Goal: Obtain resource: Obtain resource

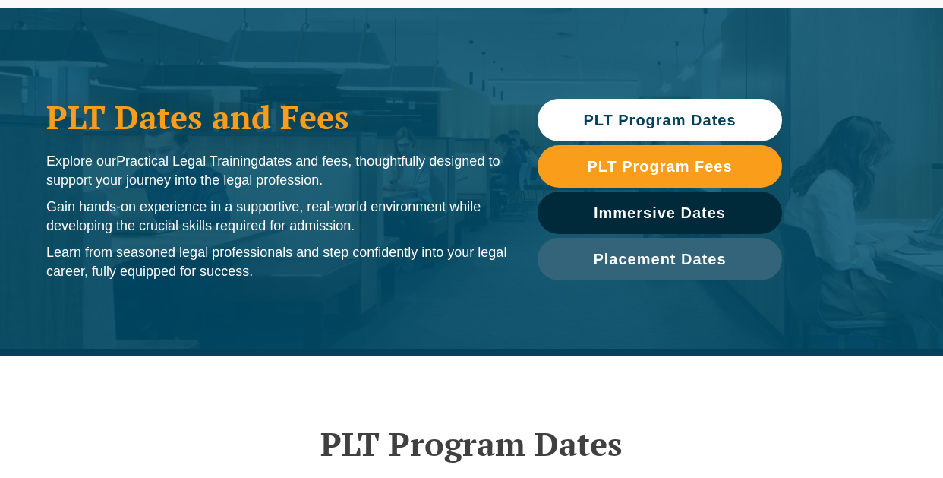
click at [599, 119] on link "Supervised Legal Training" at bounding box center [646, 131] width 137 height 24
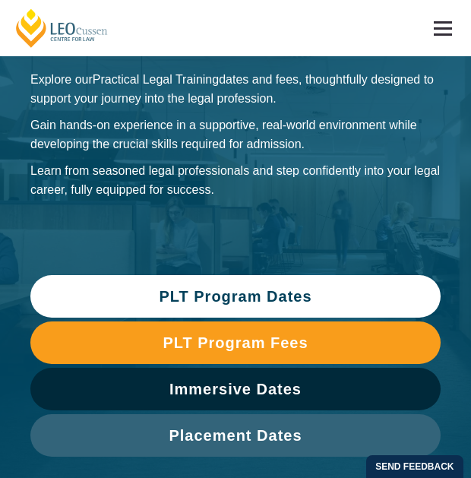
click at [301, 289] on span "PLT Program Dates" at bounding box center [235, 296] width 153 height 15
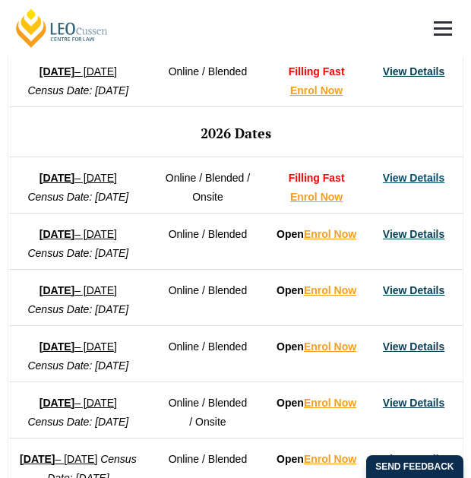
scroll to position [842, 0]
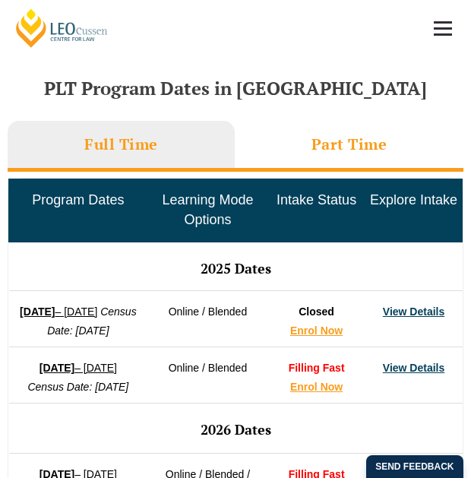
click at [328, 153] on h3 "Part Time" at bounding box center [349, 144] width 76 height 20
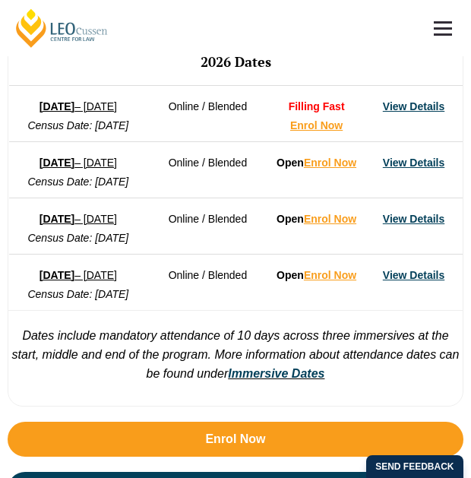
scroll to position [1156, 0]
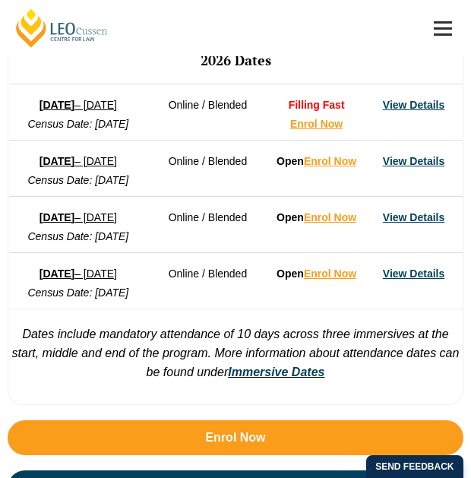
click at [410, 111] on link "View Details" at bounding box center [414, 105] width 62 height 12
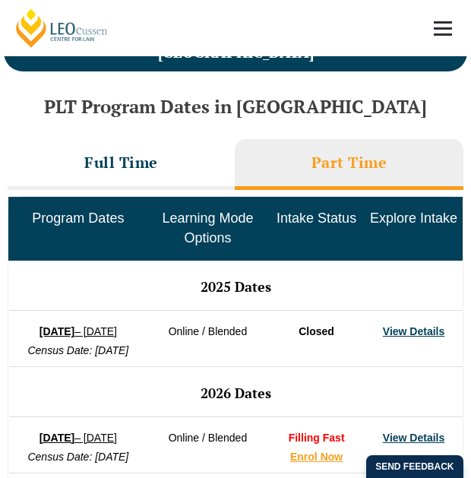
scroll to position [825, 0]
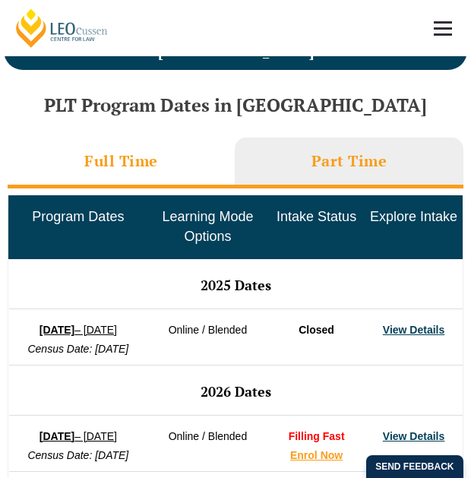
click at [170, 148] on li "Full Time" at bounding box center [121, 162] width 227 height 51
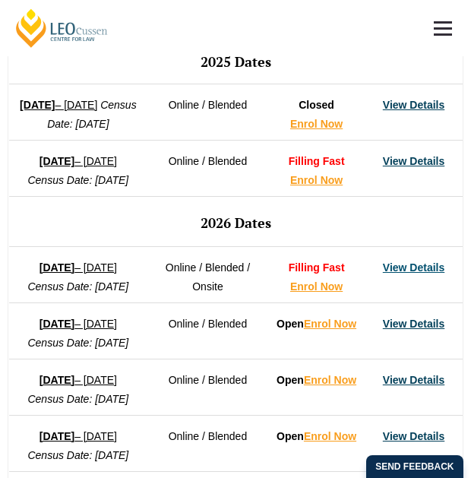
scroll to position [1050, 0]
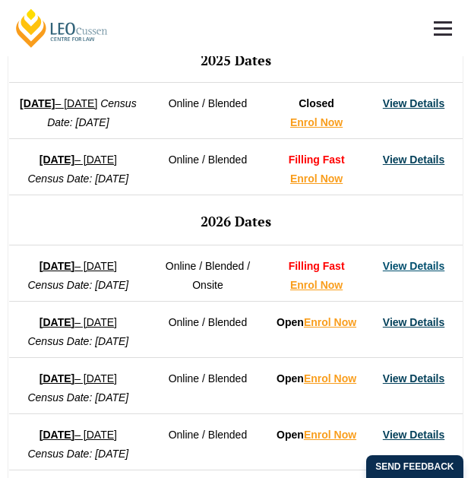
click at [438, 166] on link "View Details" at bounding box center [414, 159] width 62 height 12
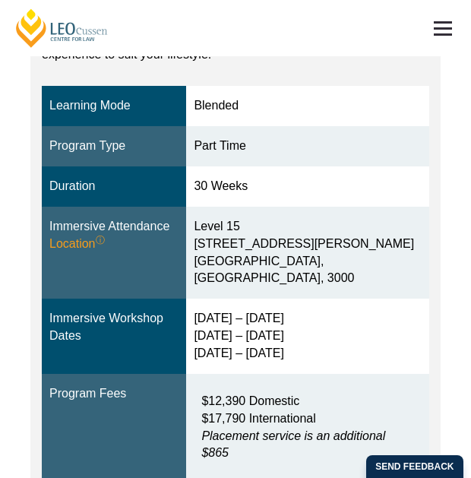
scroll to position [404, 0]
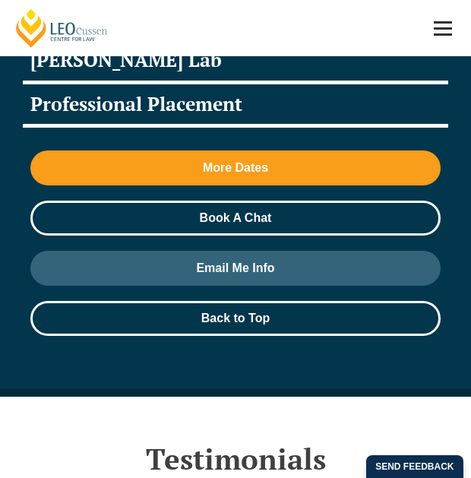
click at [243, 217] on span "Book A Chat" at bounding box center [236, 218] width 72 height 12
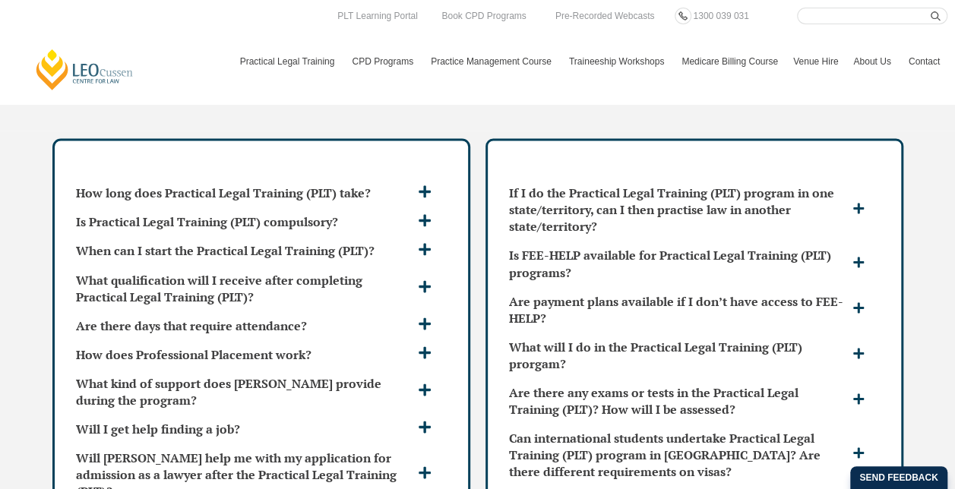
scroll to position [4025, 0]
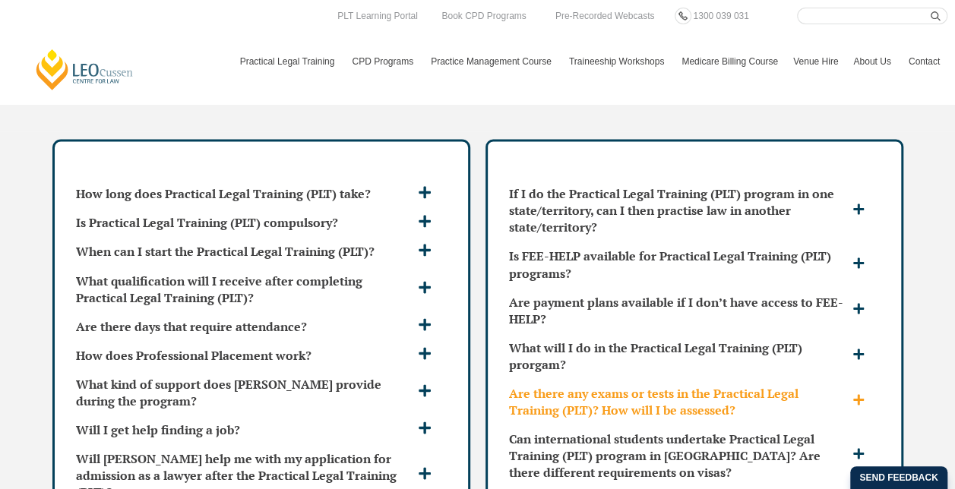
click at [470, 394] on span at bounding box center [861, 401] width 24 height 14
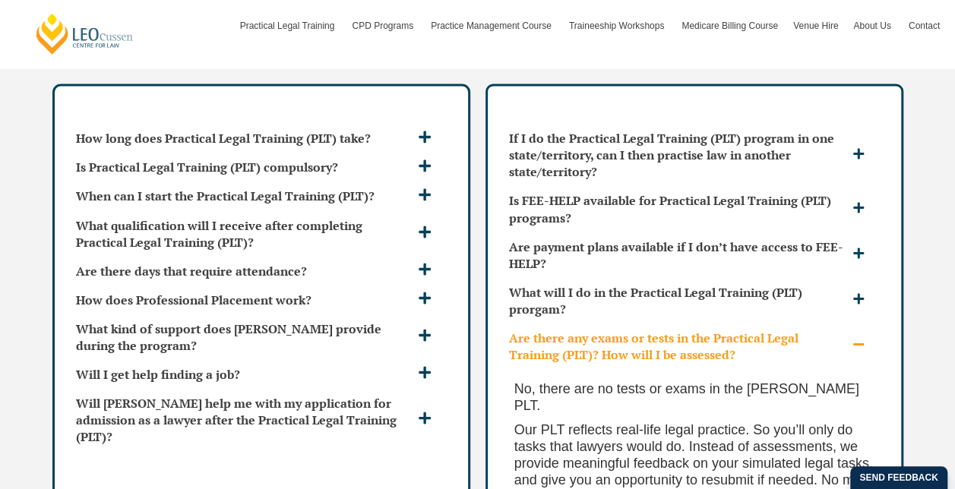
scroll to position [4079, 0]
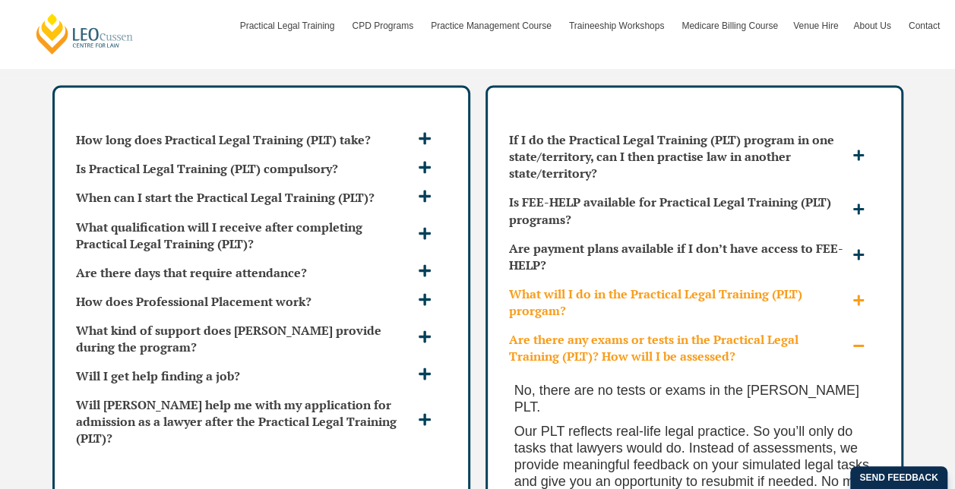
click at [470, 294] on icon at bounding box center [858, 300] width 12 height 12
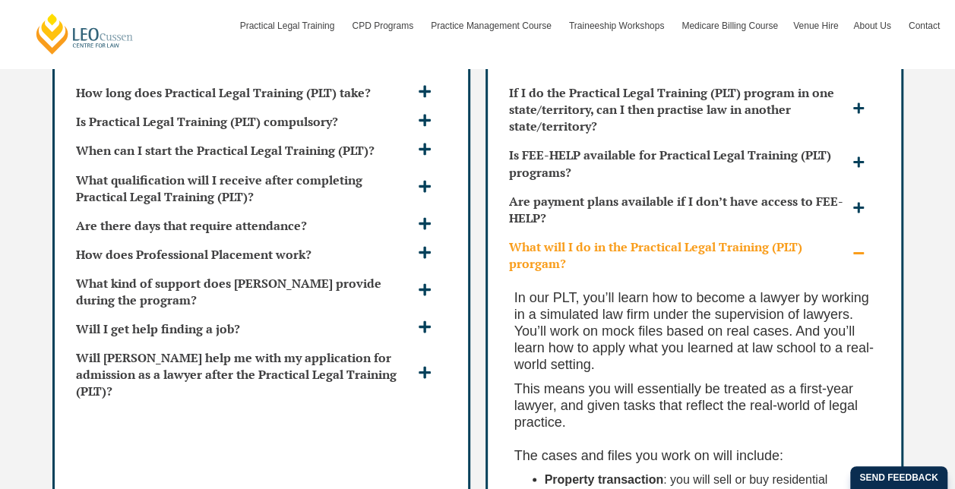
scroll to position [4089, 0]
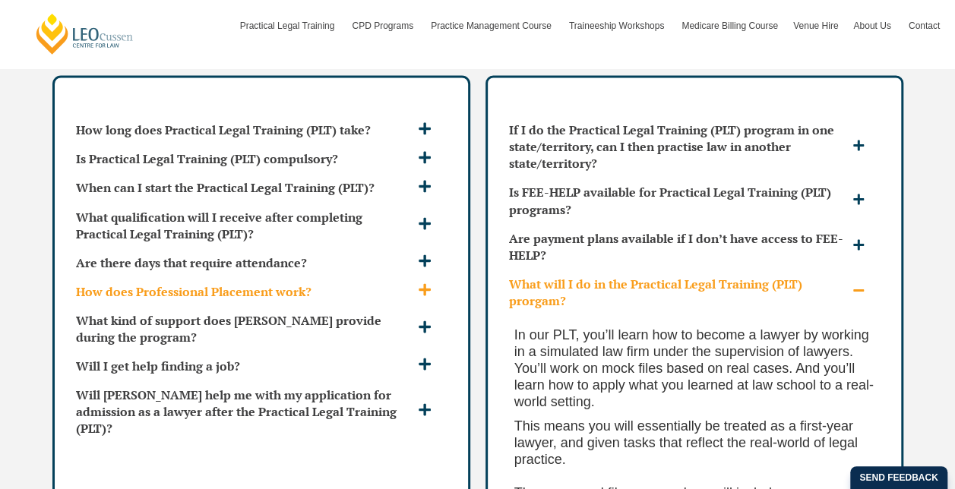
click at [426, 283] on icon at bounding box center [425, 290] width 14 height 14
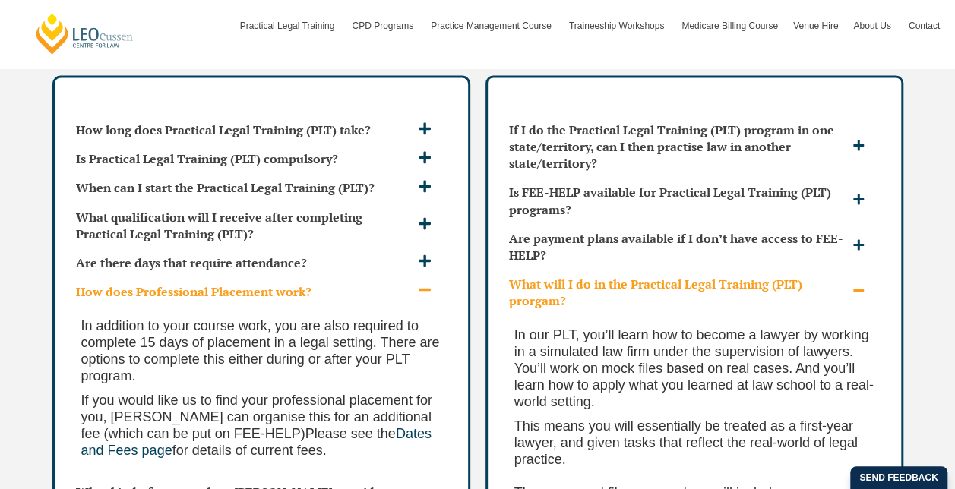
click at [426, 283] on icon at bounding box center [425, 290] width 14 height 14
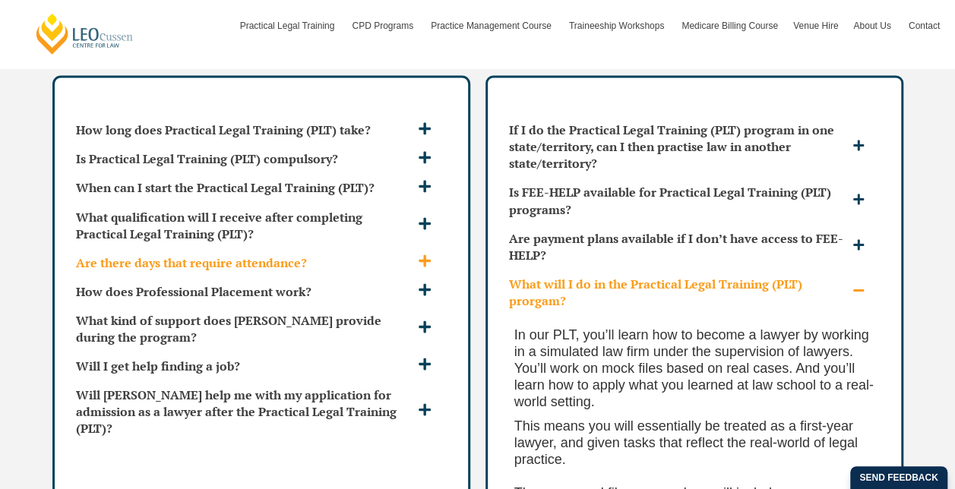
click at [433, 254] on span at bounding box center [426, 262] width 25 height 16
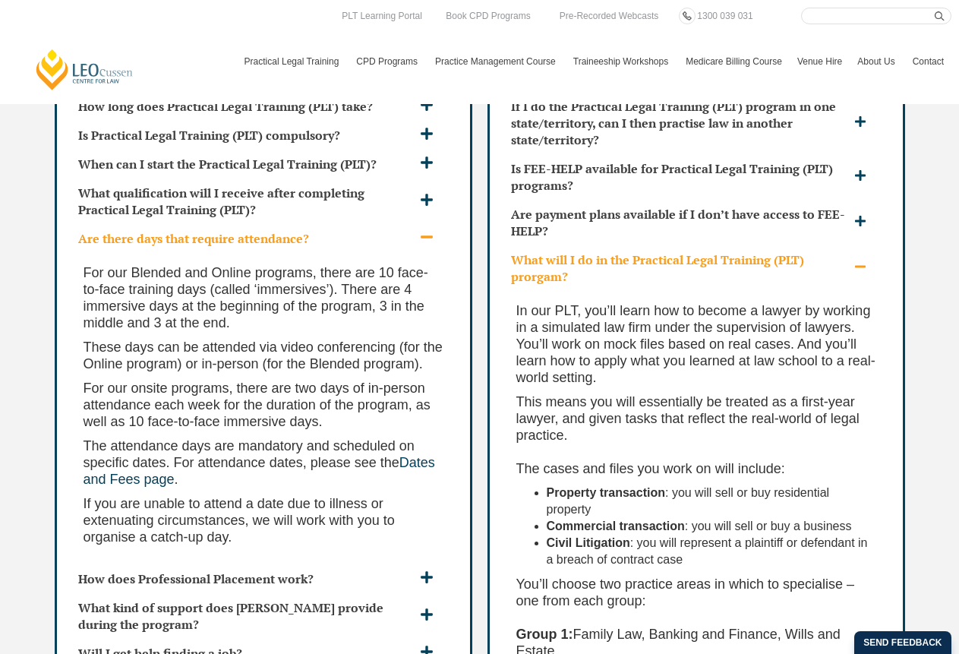
scroll to position [4108, 0]
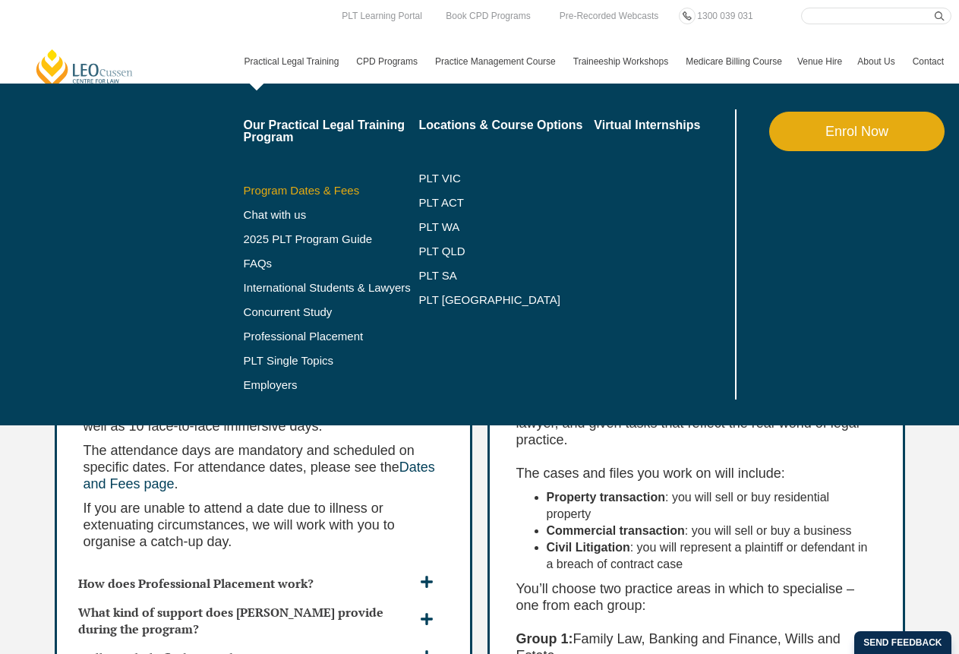
click at [287, 187] on link "Program Dates & Fees" at bounding box center [331, 191] width 175 height 12
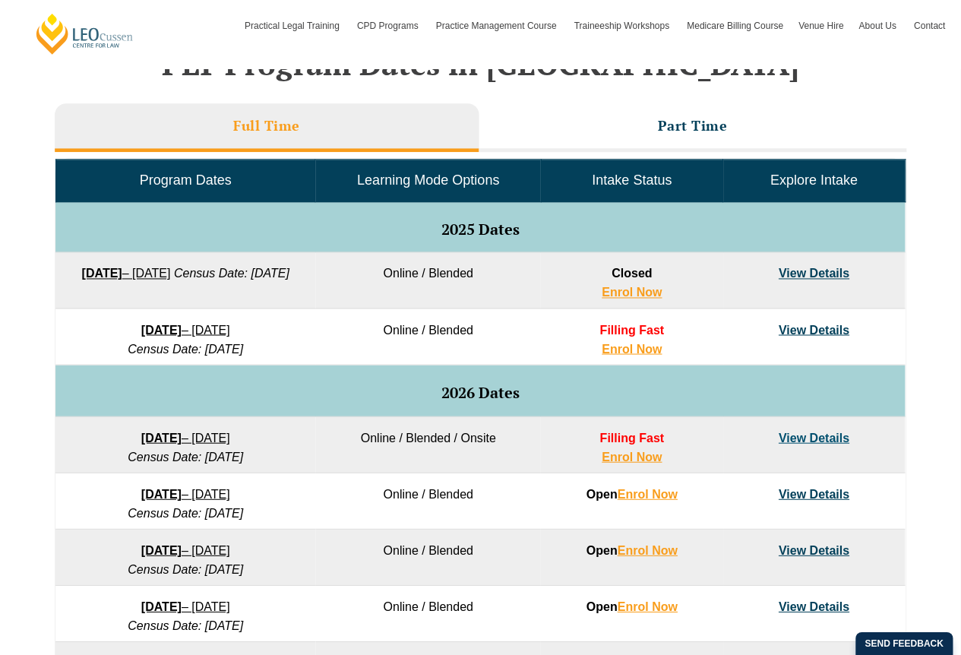
scroll to position [661, 0]
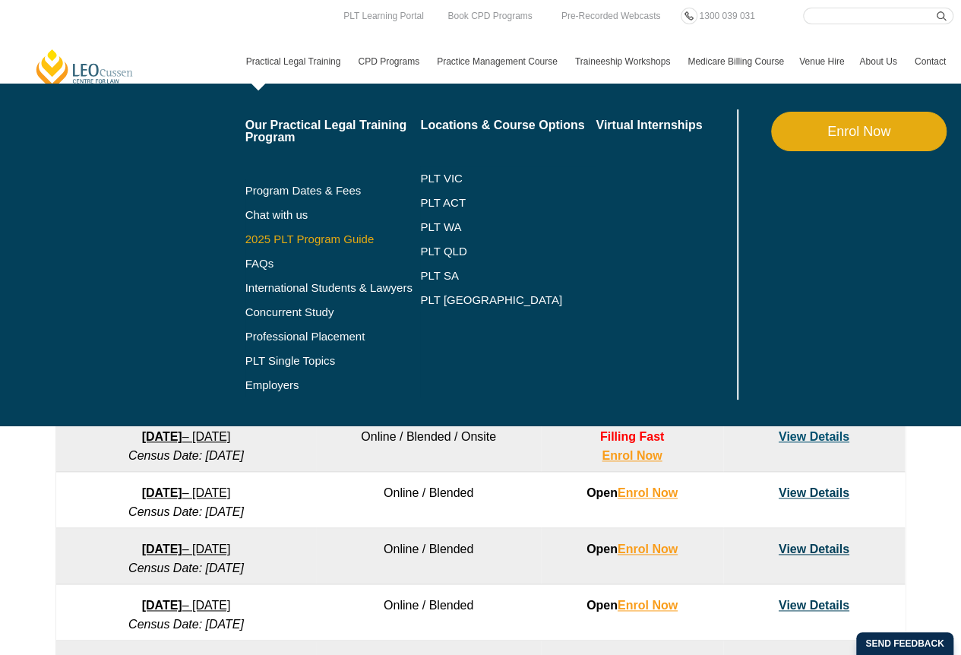
click at [281, 239] on link "2025 PLT Program Guide" at bounding box center [313, 239] width 137 height 12
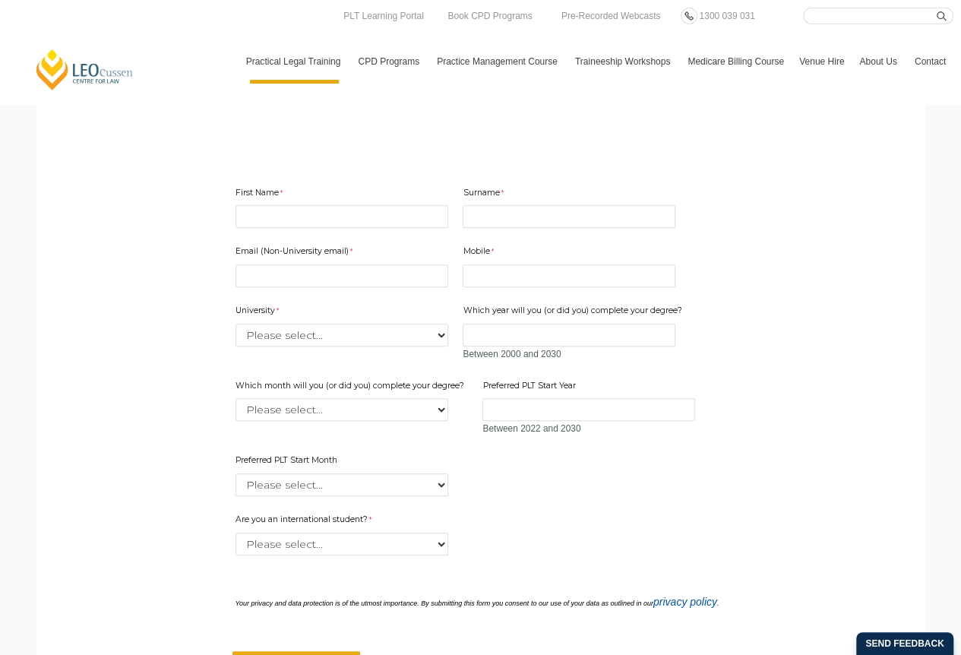
scroll to position [356, 0]
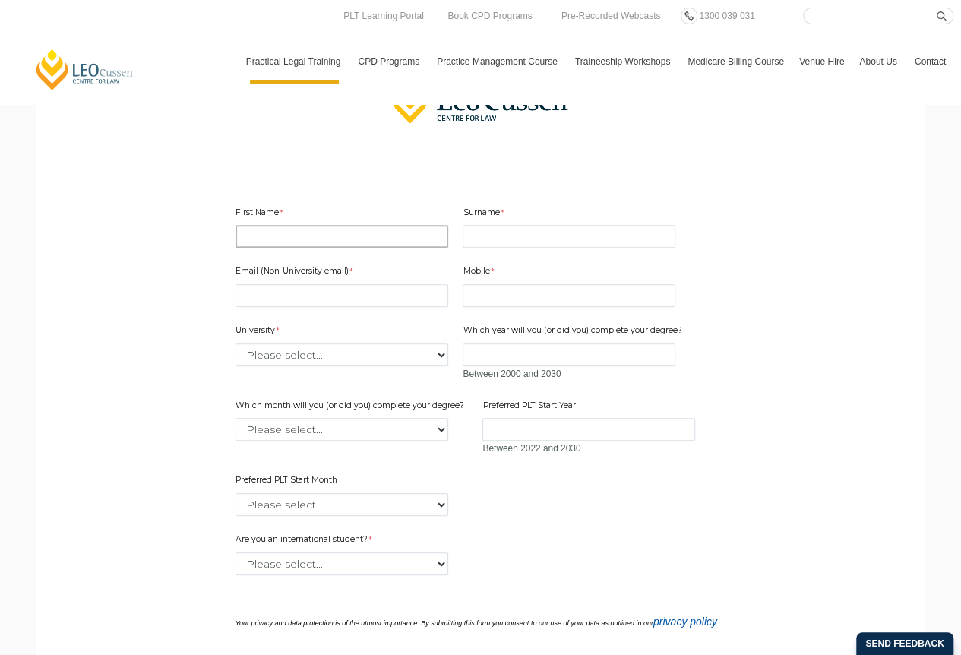
click at [274, 229] on input "First Name" at bounding box center [341, 236] width 213 height 23
type input "Katherine"
type input "katherinemcbrearty@gmail.com"
type input "30/06/2025"
click at [490, 232] on input "Surname" at bounding box center [569, 236] width 213 height 23
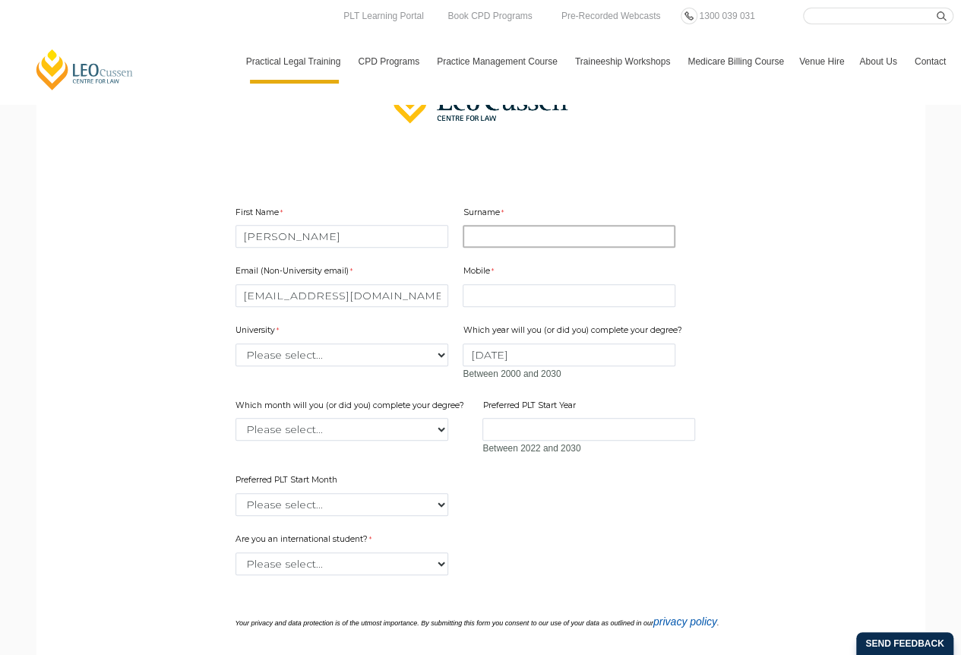
type input "McBrearty"
type input "0404652842"
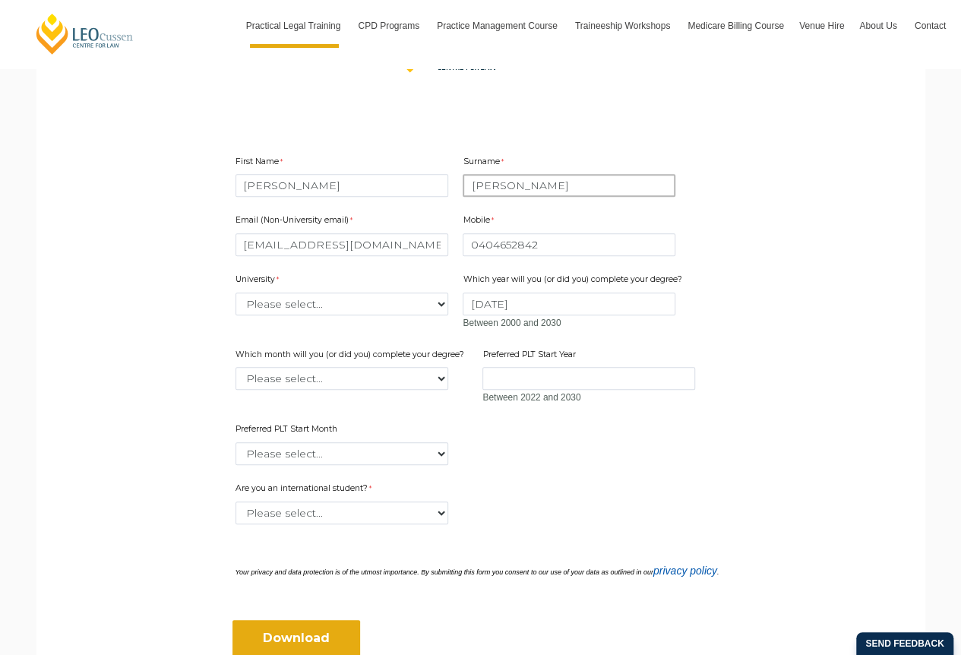
scroll to position [465, 0]
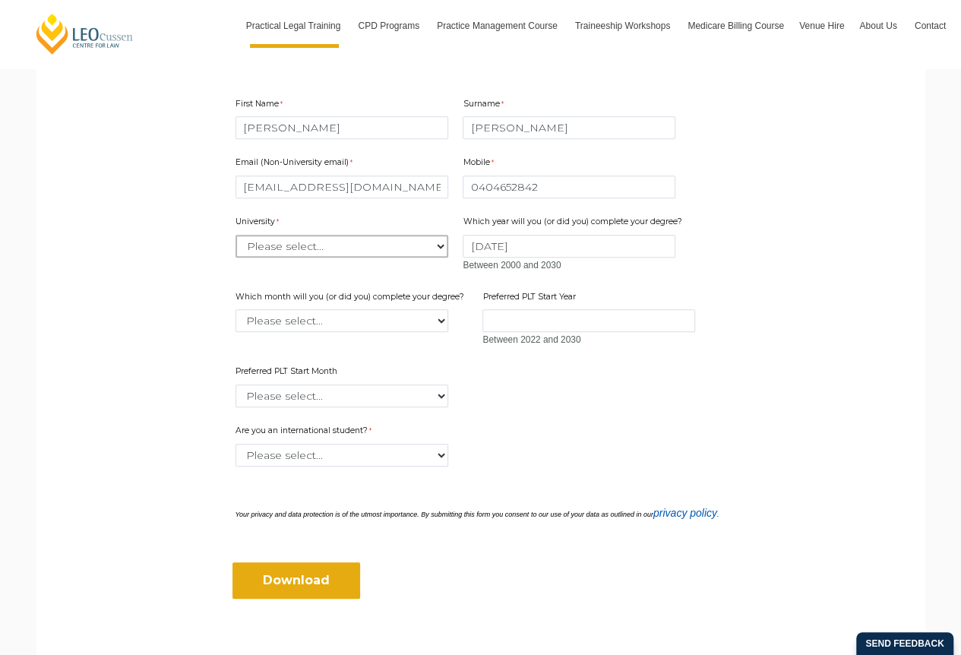
click at [333, 242] on select "Please select... Australian Catholic University Australian National University …" at bounding box center [341, 246] width 213 height 23
select select "tfa_2194"
click at [235, 235] on select "Please select... Australian Catholic University Australian National University …" at bounding box center [341, 246] width 213 height 23
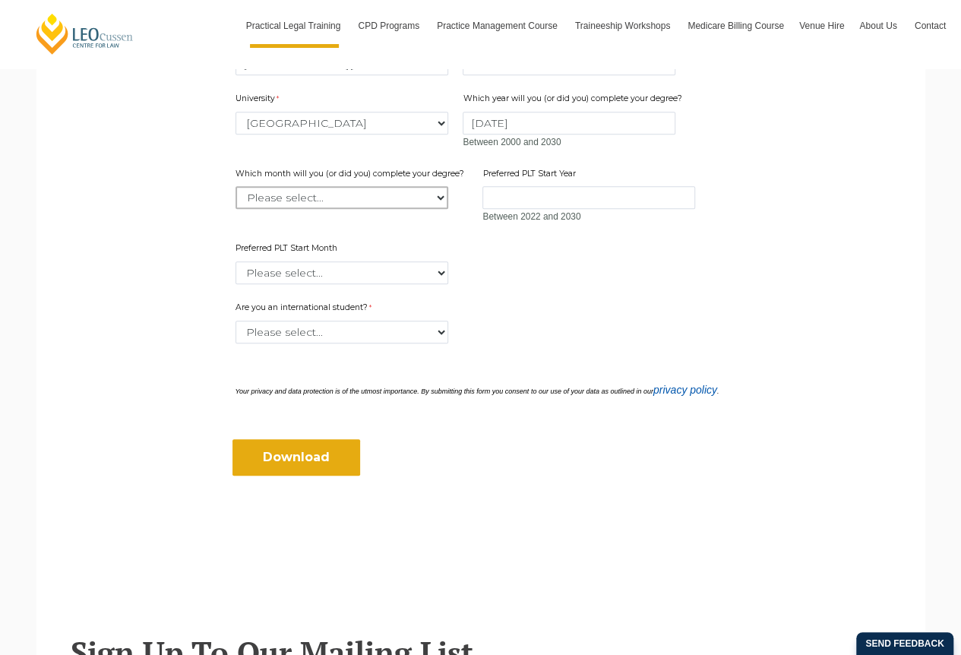
click at [367, 193] on select "Please select... January February March April May June July August September Oc…" at bounding box center [341, 197] width 213 height 23
select select "tfa_2228"
click at [235, 186] on select "Please select... January February March April May June July August September Oc…" at bounding box center [341, 197] width 213 height 23
click at [521, 201] on input "Preferred PLT Start Year" at bounding box center [588, 197] width 213 height 23
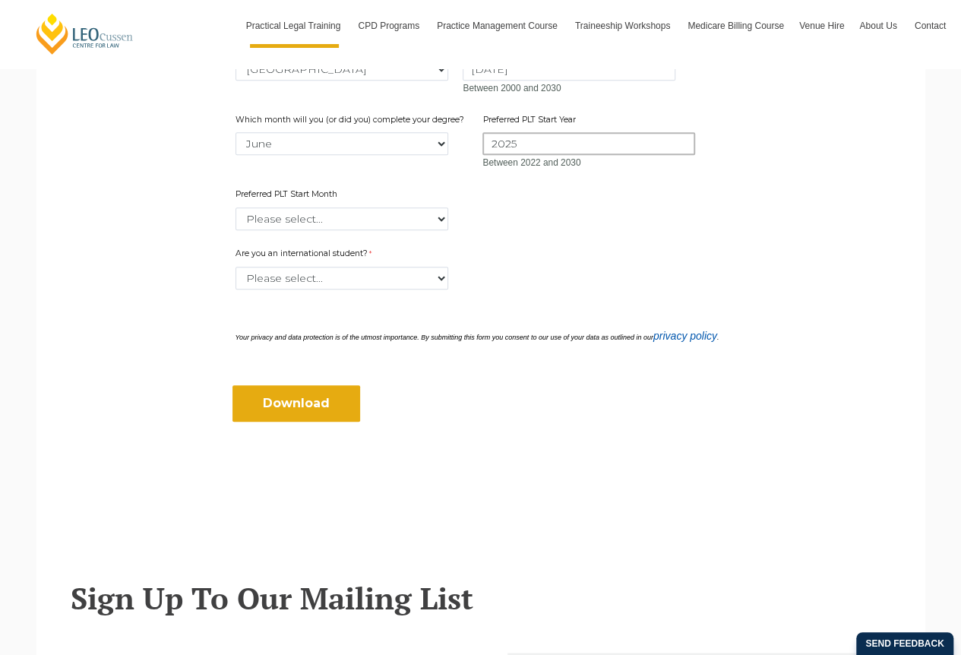
type input "2025"
click at [321, 220] on select "Please select... January February March April May June July August September Oc…" at bounding box center [341, 218] width 213 height 23
select select "tfa_2346"
click at [235, 207] on select "Please select... January February March April May June July August September Oc…" at bounding box center [341, 218] width 213 height 23
click at [378, 274] on select "Please select... Yes No" at bounding box center [341, 278] width 213 height 23
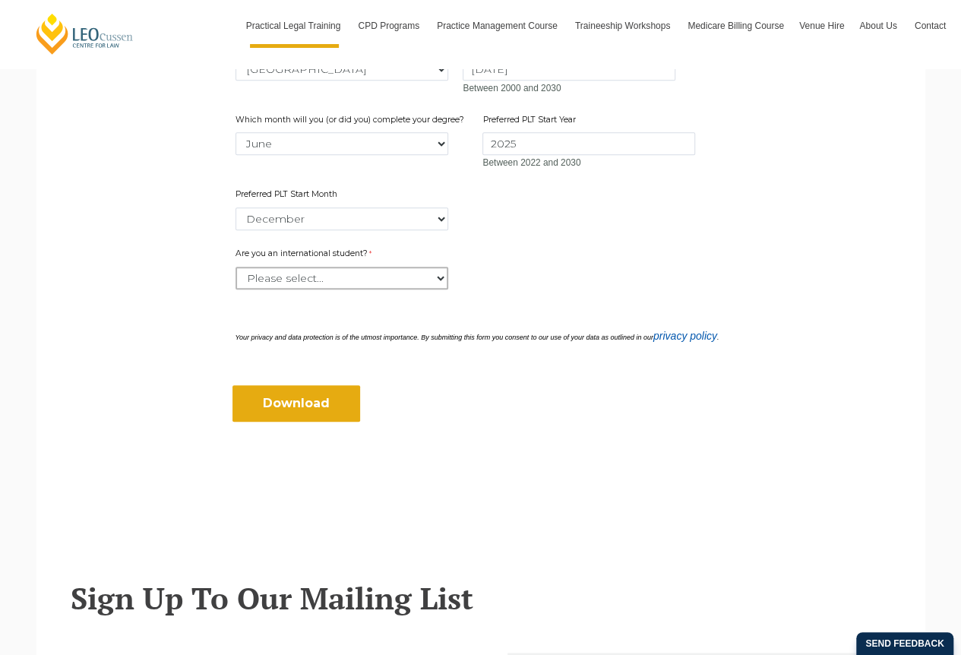
select select "tfa_60"
click at [235, 267] on select "Please select... Yes No" at bounding box center [341, 278] width 213 height 23
click at [289, 406] on input "Download" at bounding box center [296, 403] width 128 height 36
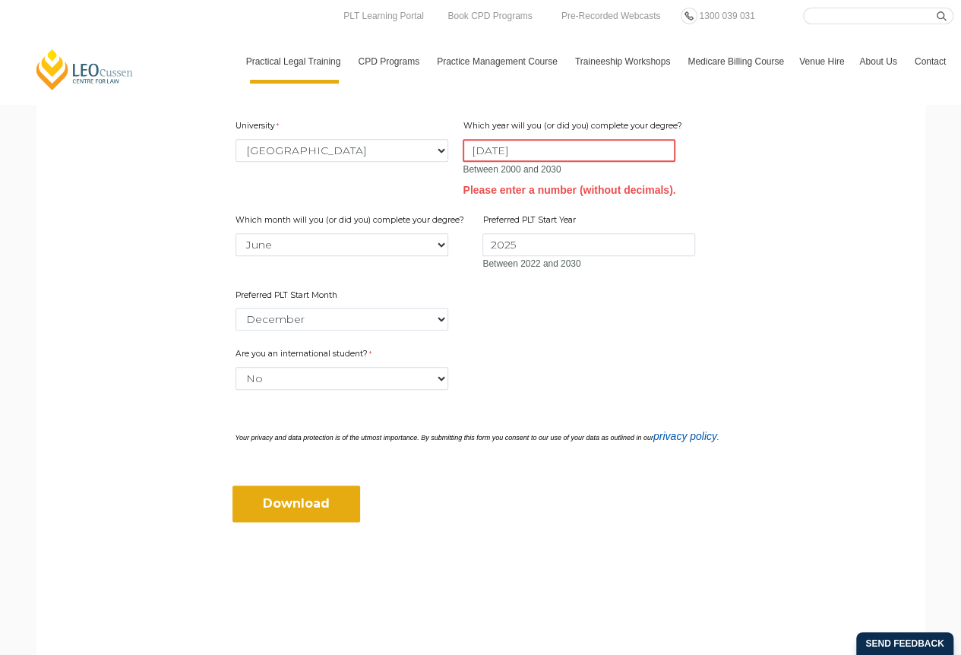
scroll to position [526, 0]
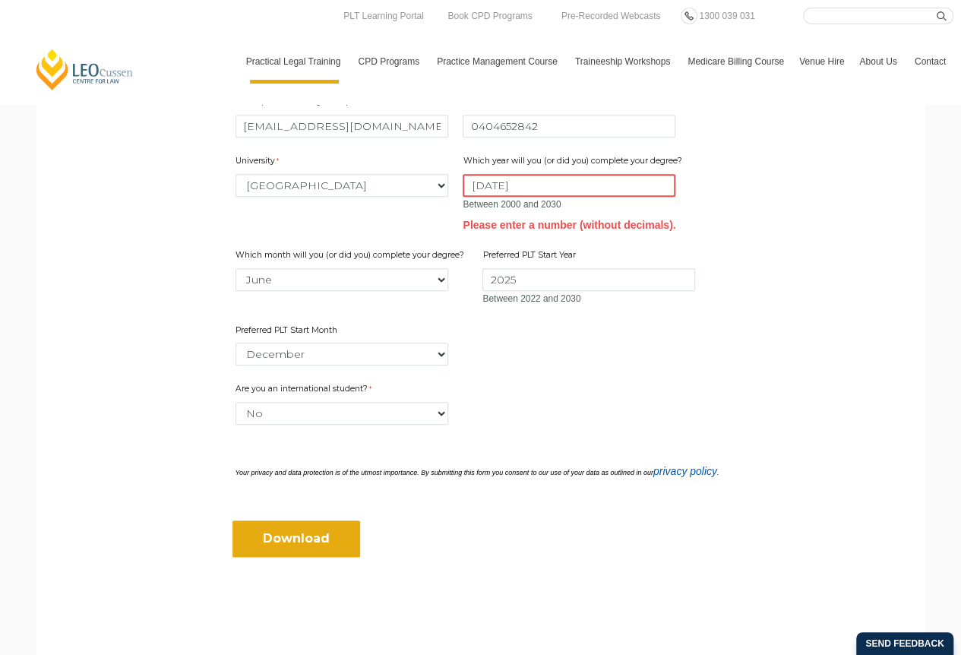
drag, startPoint x: 536, startPoint y: 185, endPoint x: 418, endPoint y: 173, distance: 119.1
click at [418, 173] on div "Email (Non-University email) katherinemcbrearty@gmail.com Mobile 0404652842 0 c…" at bounding box center [480, 224] width 503 height 287
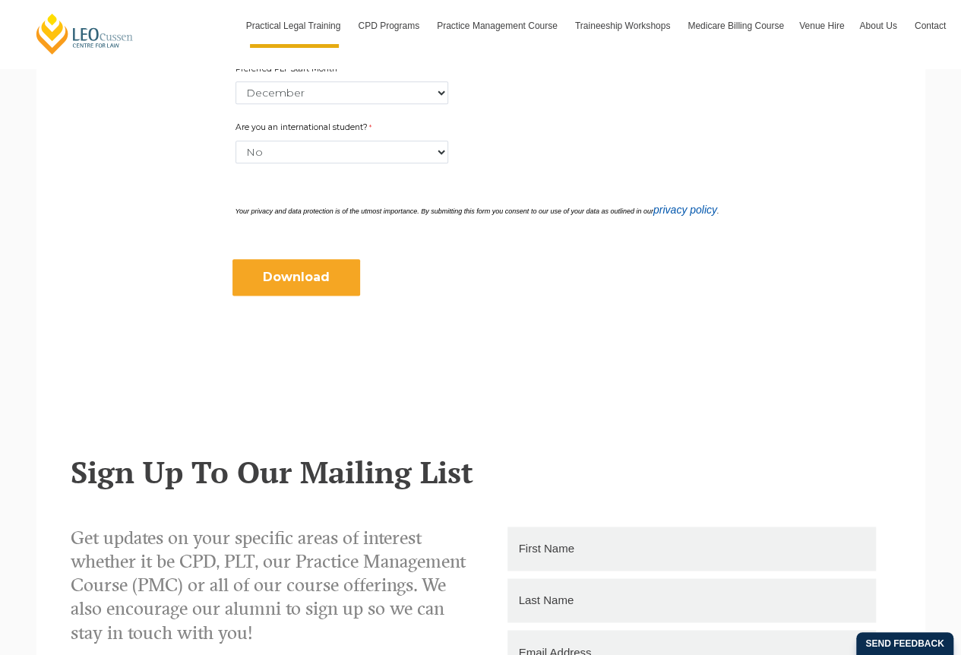
type input "2025"
click at [291, 281] on input "Download" at bounding box center [296, 277] width 128 height 36
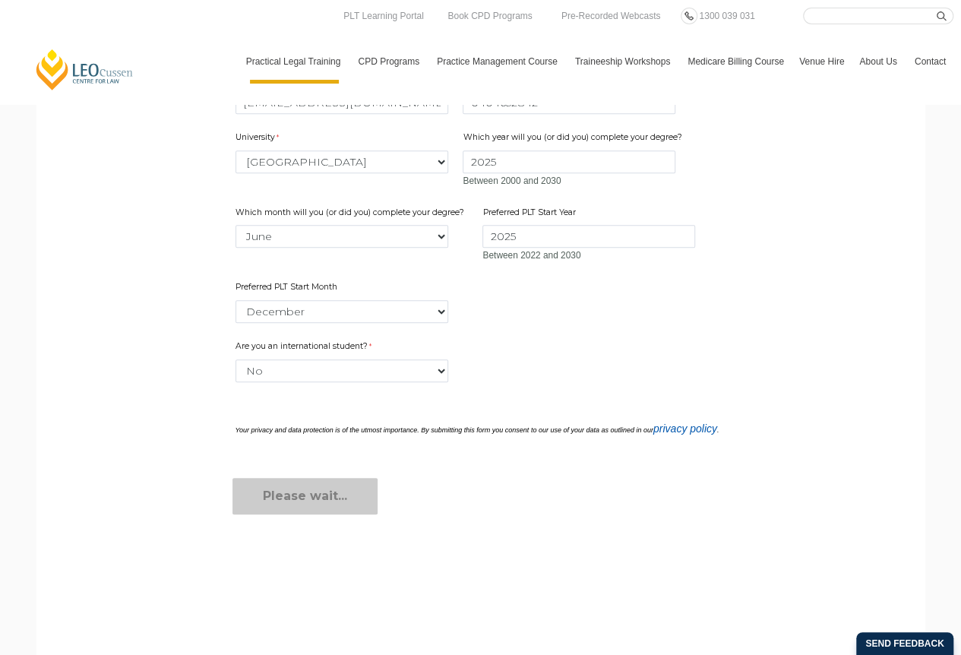
scroll to position [537, 0]
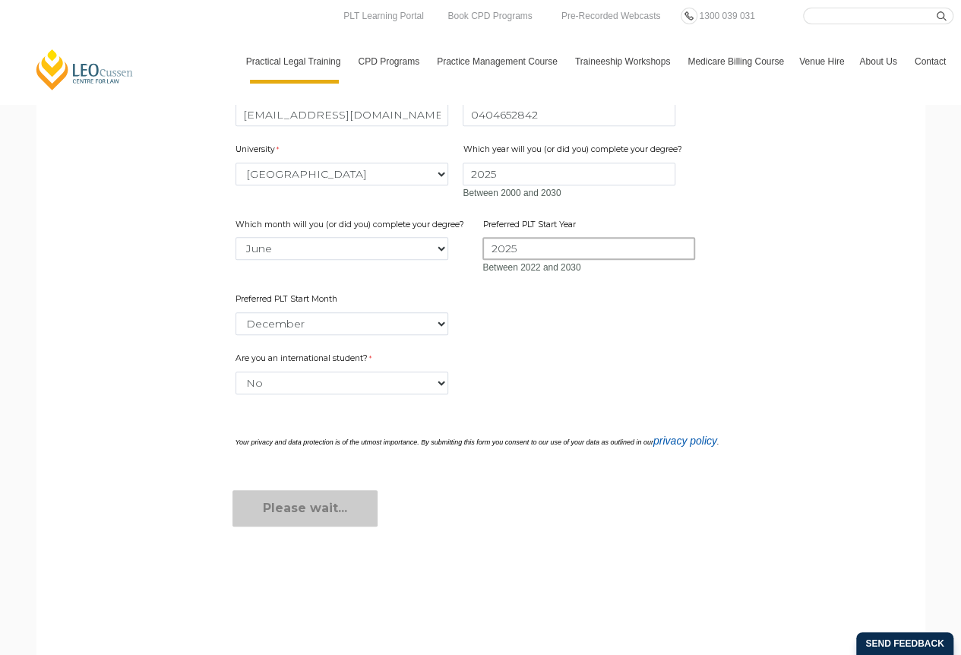
drag, startPoint x: 539, startPoint y: 248, endPoint x: 427, endPoint y: 242, distance: 111.8
click at [427, 242] on div "Email (Non-University email) katherinemcbrearty@gmail.com Mobile 0404652842 0 c…" at bounding box center [480, 204] width 503 height 268
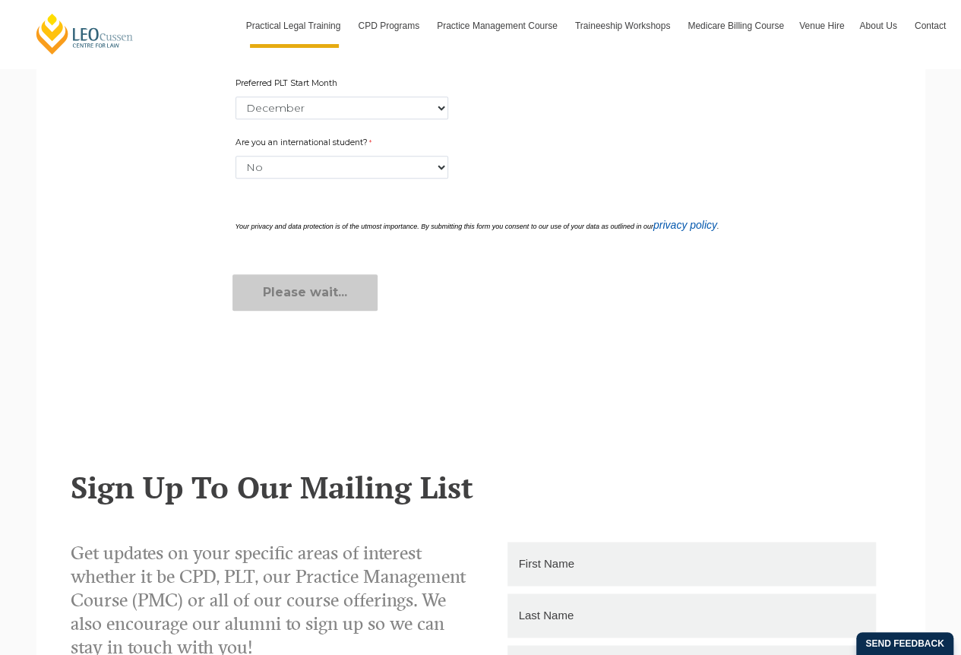
scroll to position [751, 0]
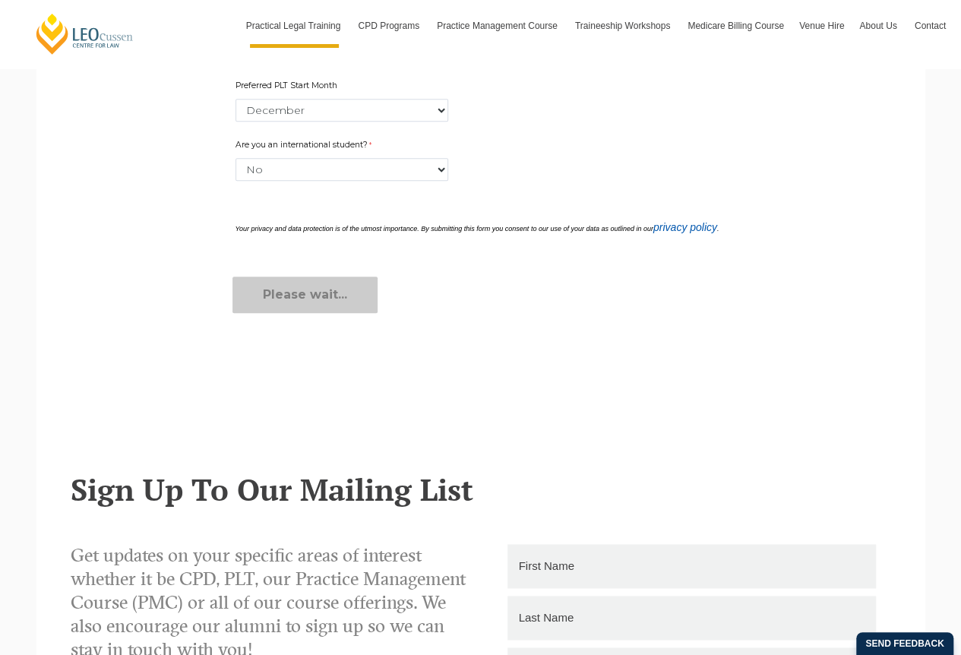
type input "2026"
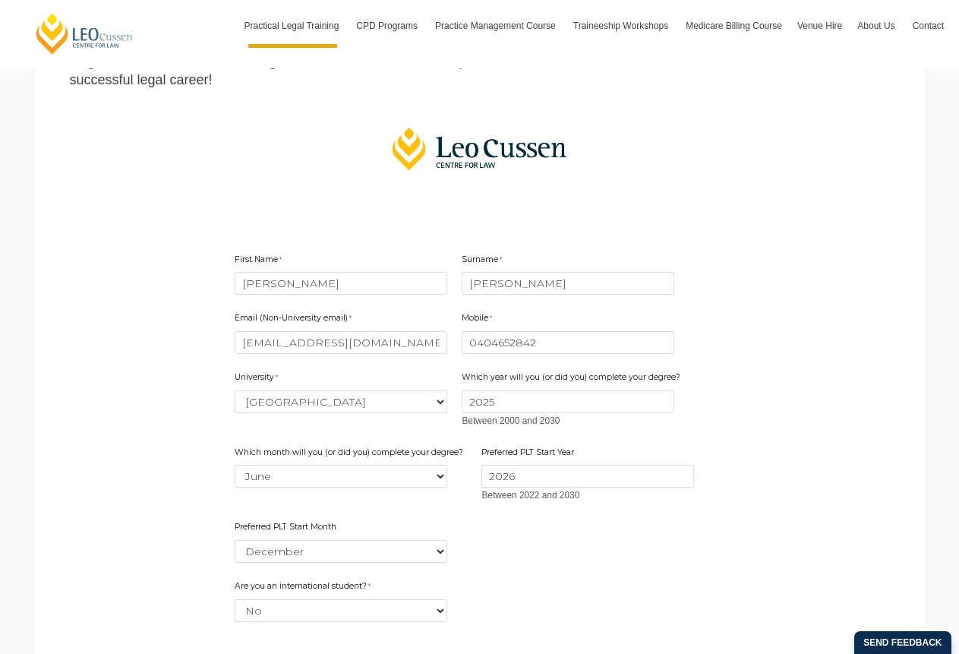
scroll to position [0, 0]
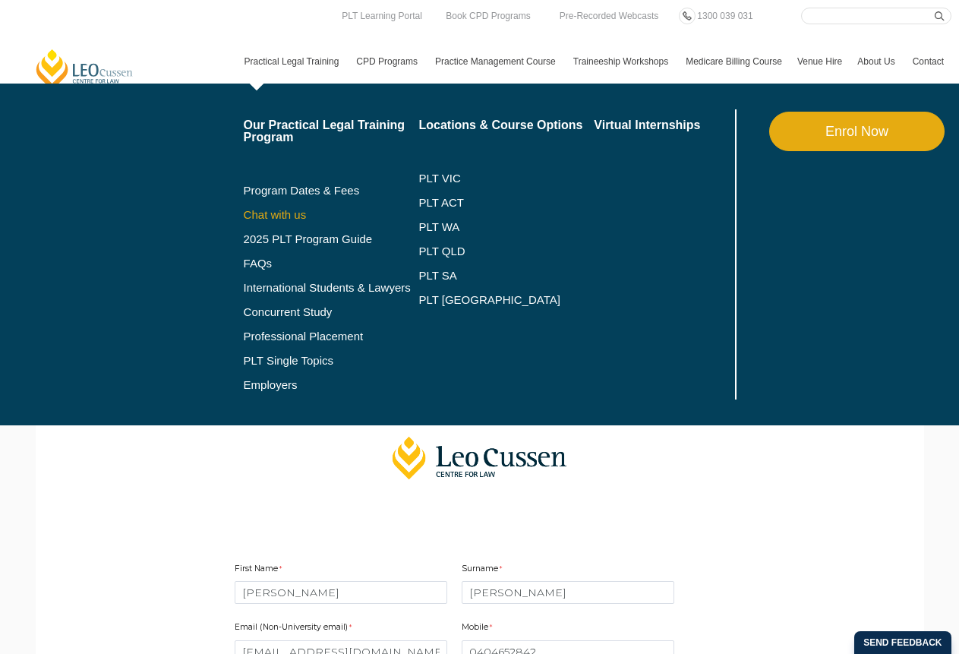
click at [276, 215] on link "Chat with us" at bounding box center [331, 215] width 175 height 12
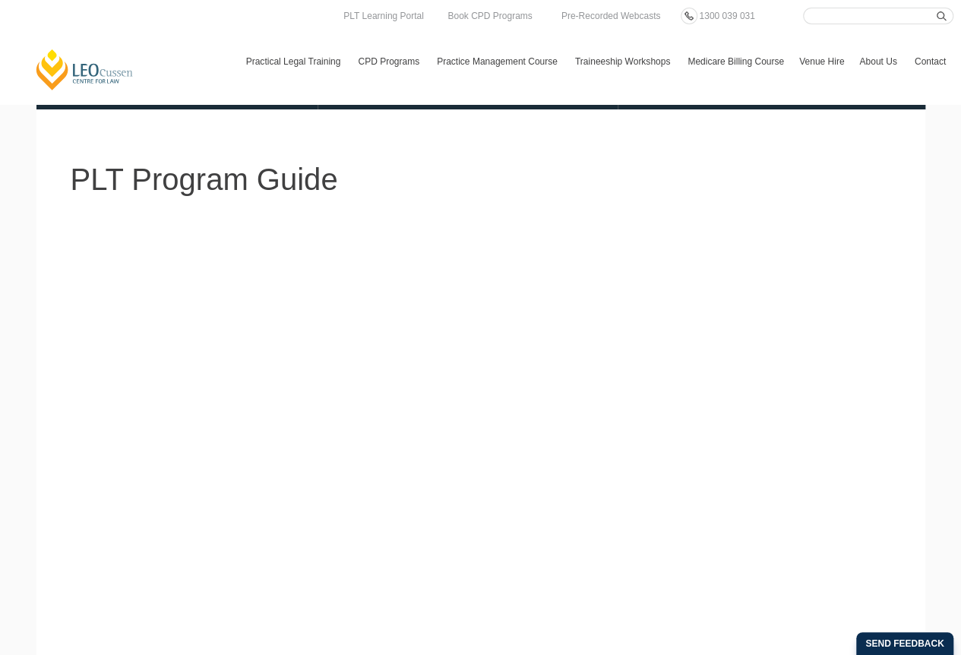
scroll to position [53, 0]
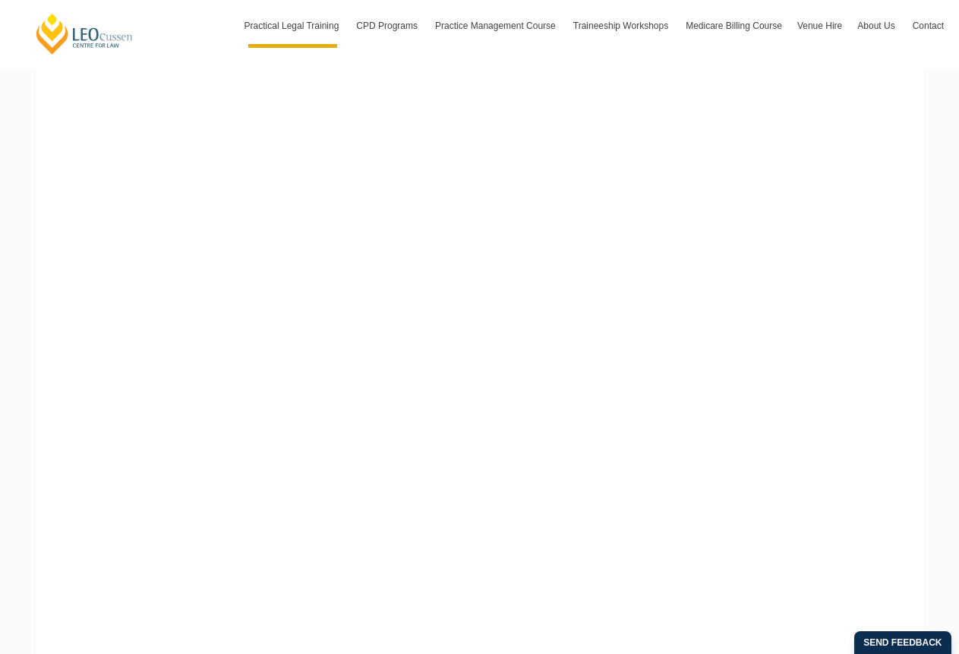
scroll to position [431, 0]
click at [890, 329] on div at bounding box center [479, 331] width 843 height 686
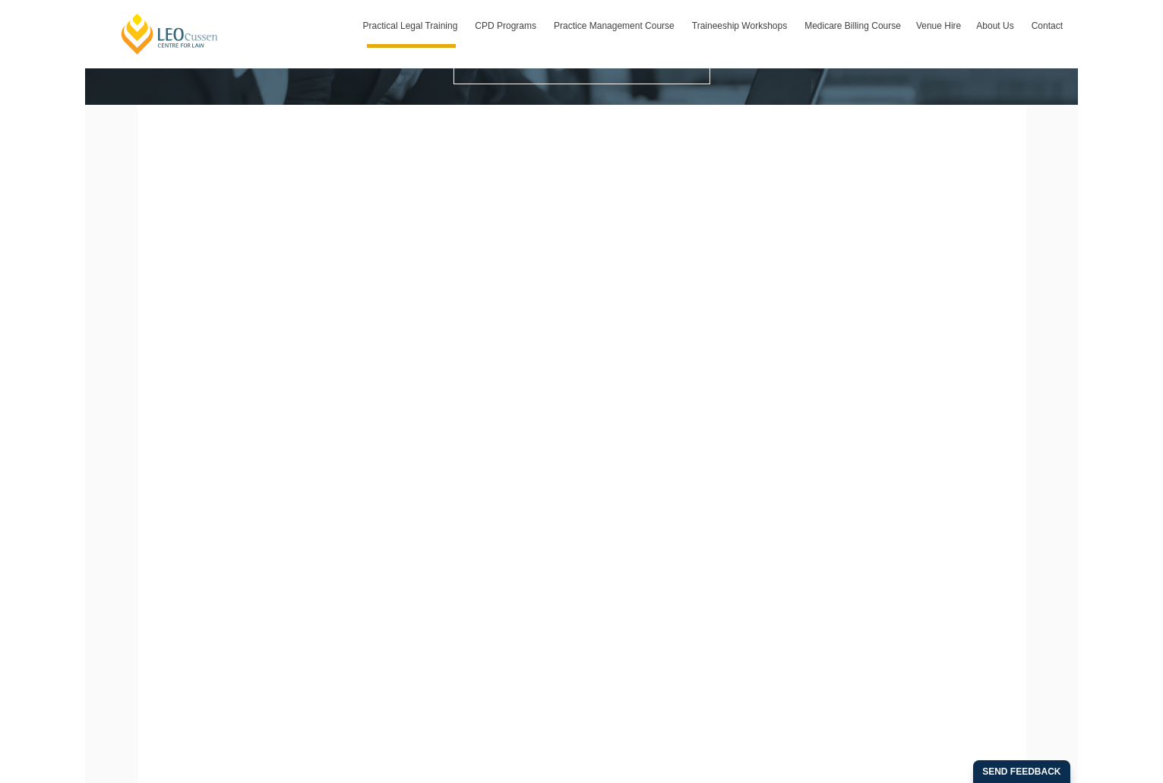
scroll to position [309, 0]
